Goal: Navigation & Orientation: Go to known website

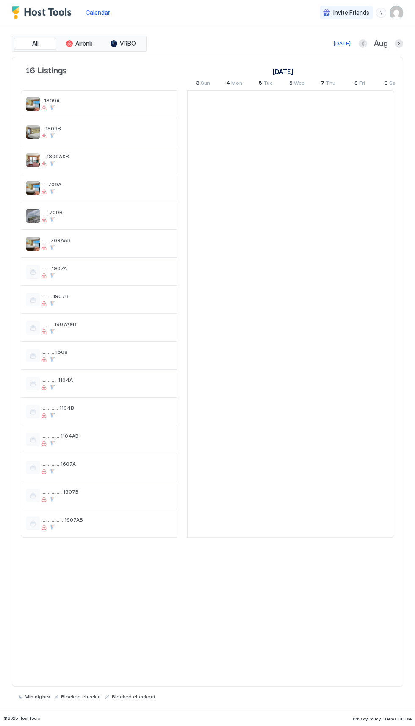
scroll to position [0, 470]
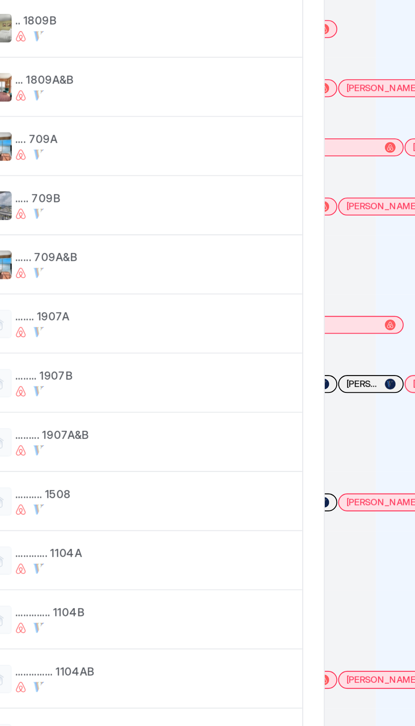
scroll to position [0, 446]
